Goal: Task Accomplishment & Management: Manage account settings

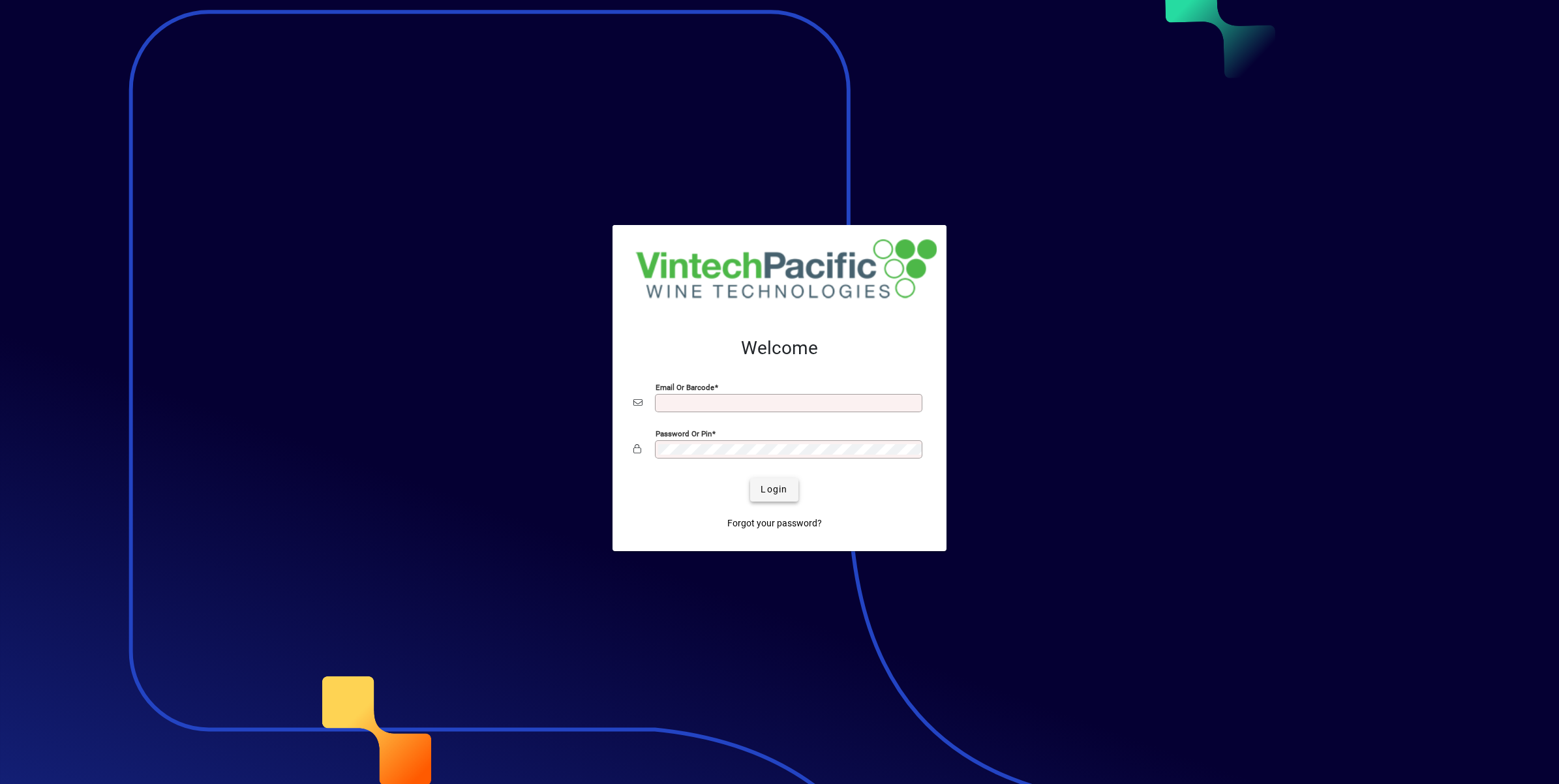
type input "**********"
click at [770, 494] on span "Login" at bounding box center [774, 489] width 26 height 14
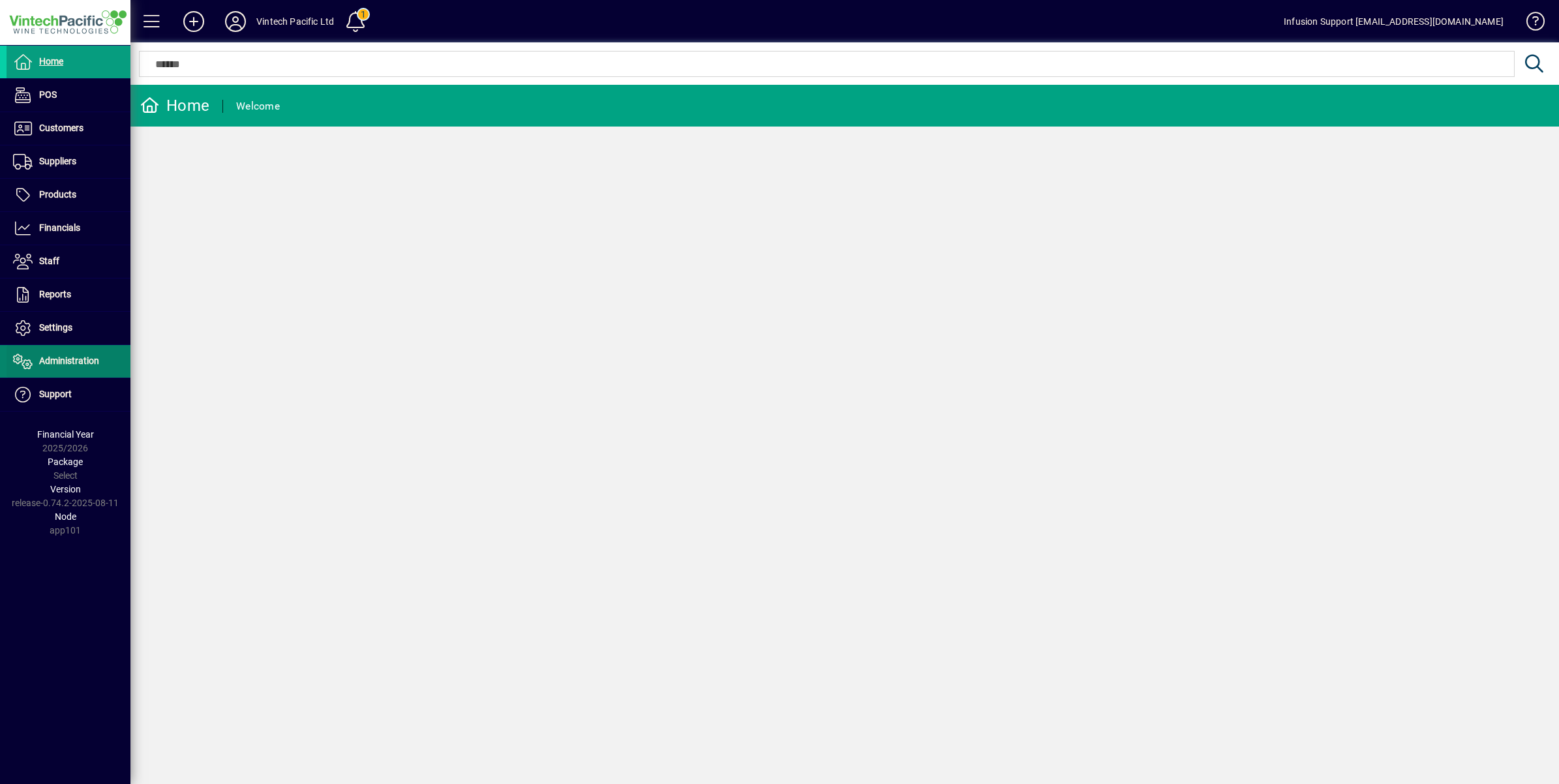
click at [64, 359] on span "Administration" at bounding box center [69, 361] width 60 height 11
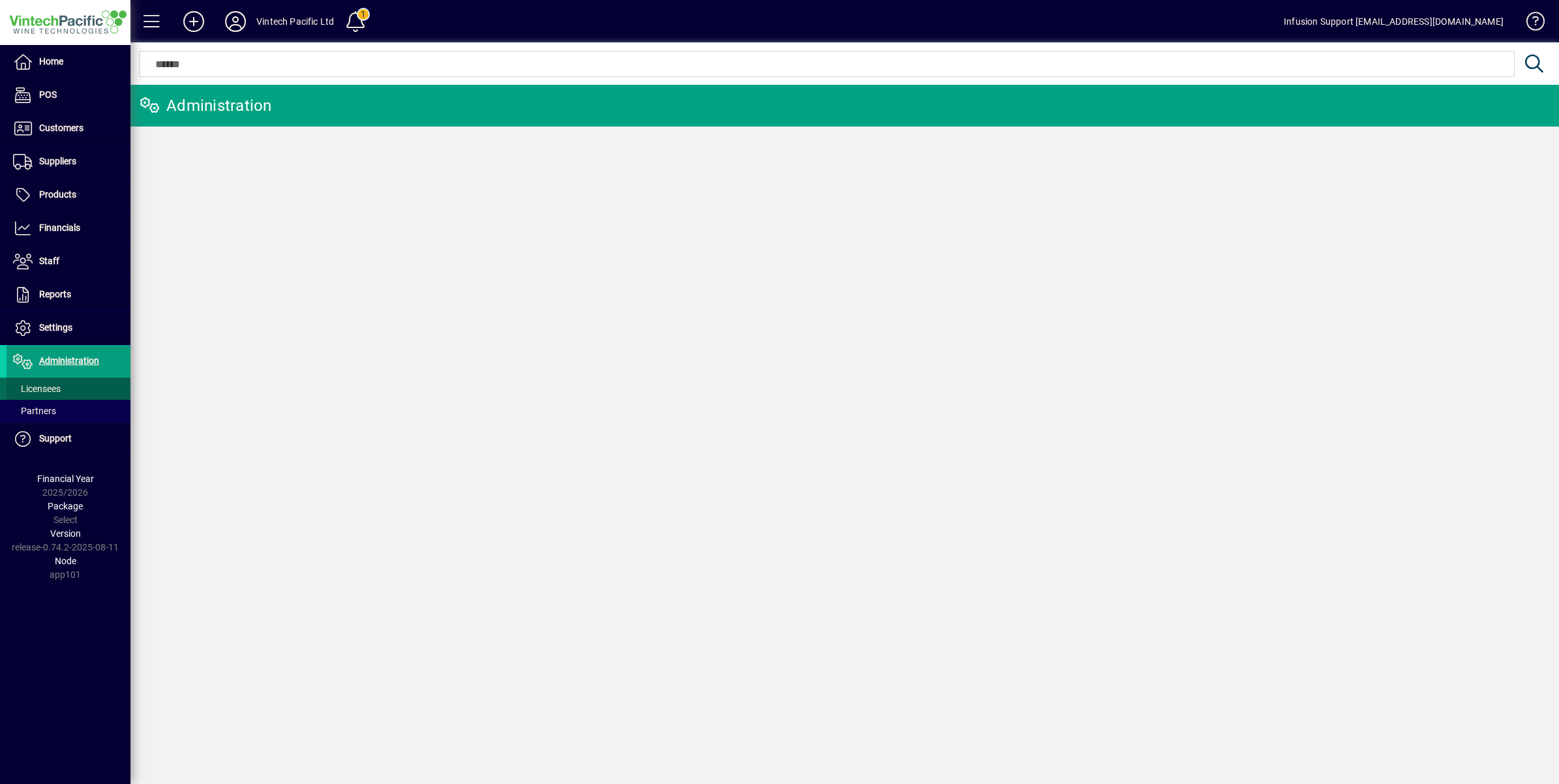
click at [38, 389] on span "Licensees" at bounding box center [37, 389] width 48 height 11
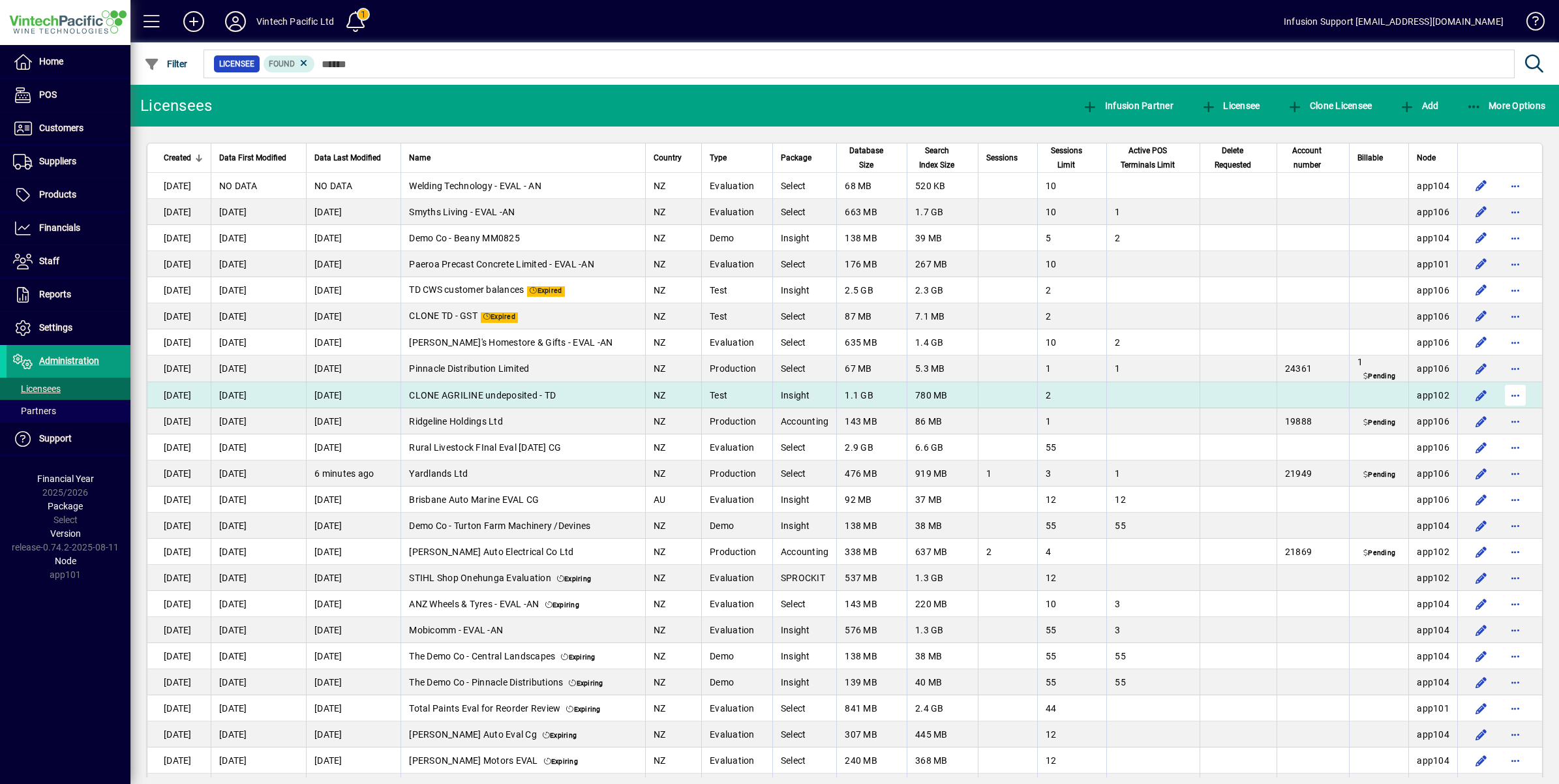
click at [1501, 395] on span "button" at bounding box center [1515, 395] width 31 height 31
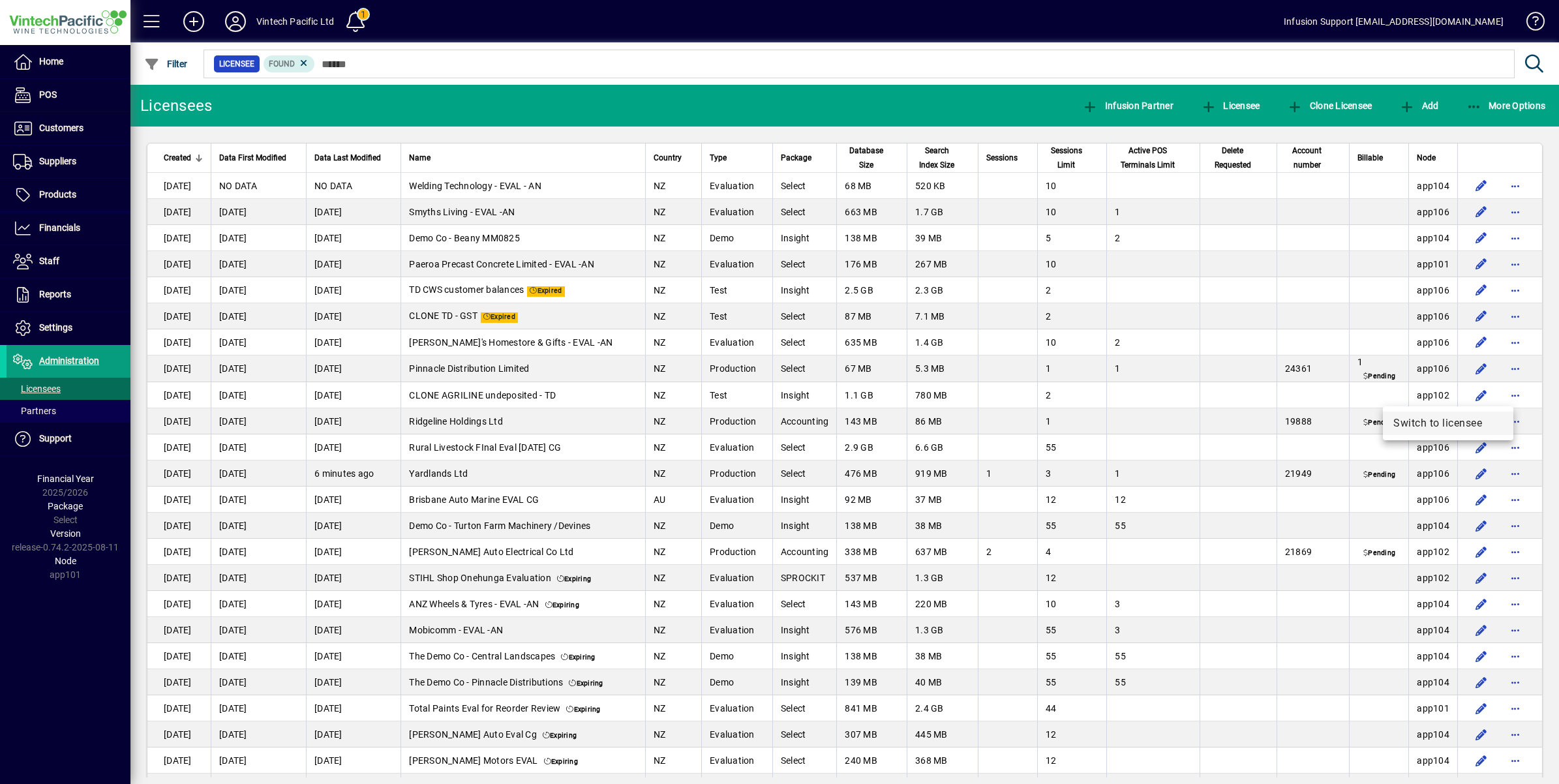
click at [1410, 424] on span "Switch to licensee" at bounding box center [1448, 423] width 109 height 16
